Goal: Check status: Check status

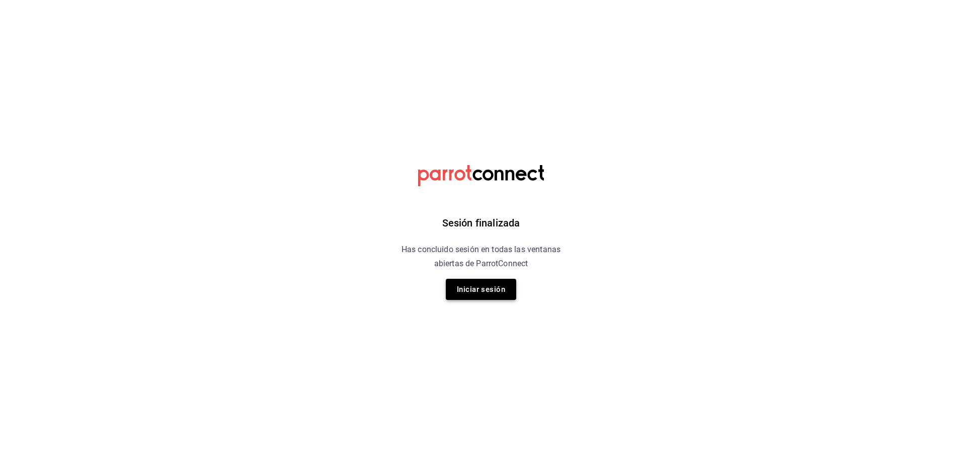
click at [499, 290] on button "Iniciar sesión" at bounding box center [481, 289] width 70 height 21
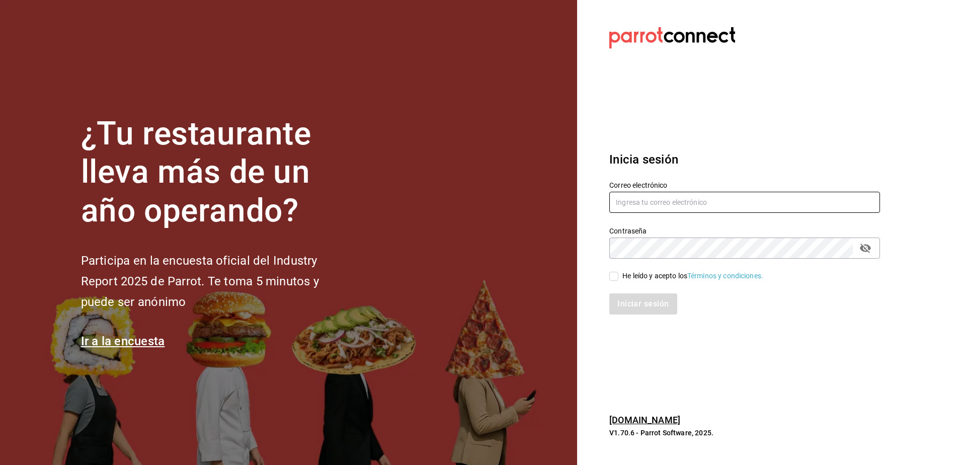
type input "[EMAIL_ADDRESS][DOMAIN_NAME]"
click at [616, 276] on input "He leído y acepto los Términos y condiciones." at bounding box center [613, 276] width 9 height 9
checkbox input "true"
click at [643, 298] on button "Iniciar sesión" at bounding box center [643, 303] width 68 height 21
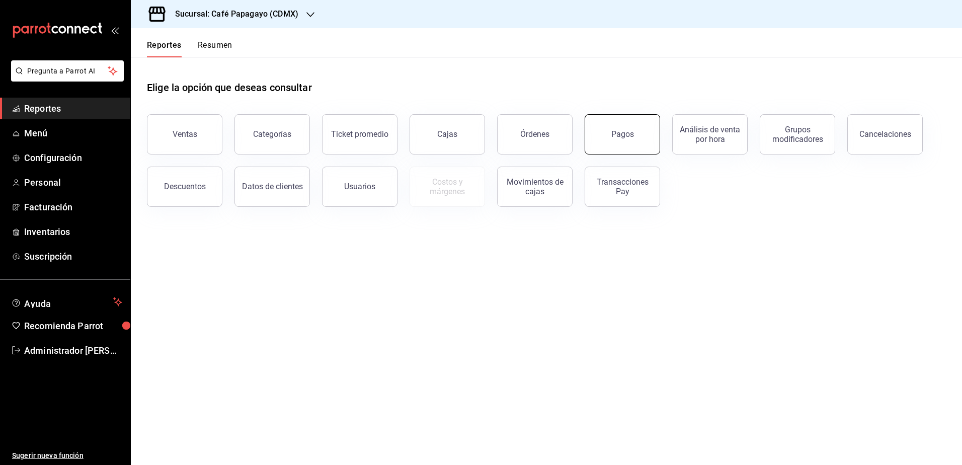
click at [608, 134] on button "Pagos" at bounding box center [621, 134] width 75 height 40
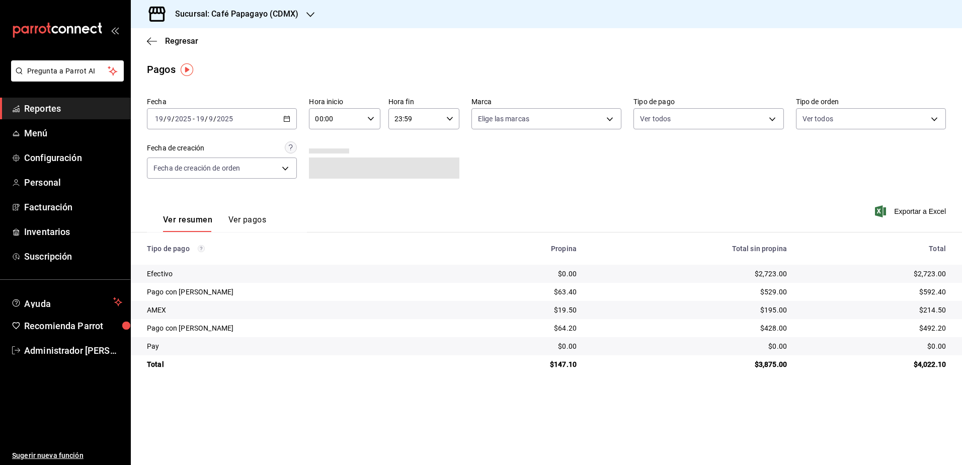
click at [262, 123] on div "[DATE] [DATE] - [DATE] [DATE]" at bounding box center [222, 118] width 150 height 21
click at [198, 264] on span "Rango de fechas" at bounding box center [194, 262] width 78 height 11
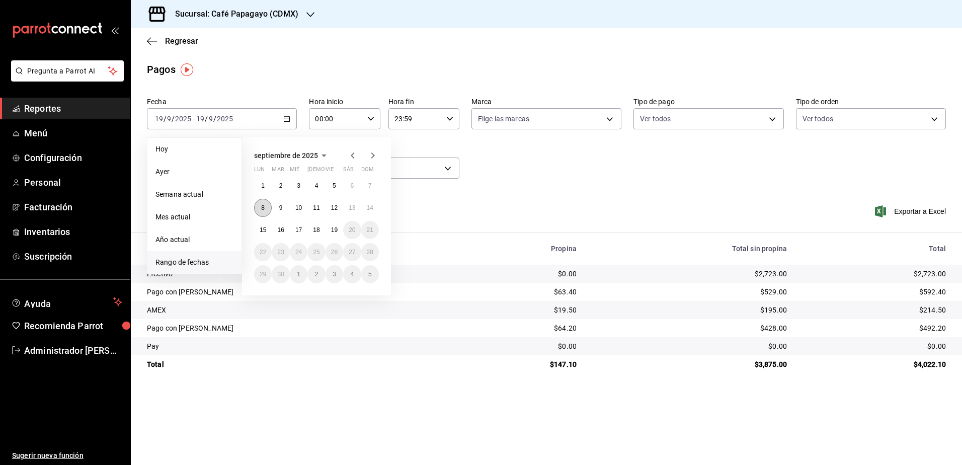
click at [261, 214] on button "8" at bounding box center [263, 208] width 18 height 18
click at [370, 214] on button "14" at bounding box center [370, 208] width 18 height 18
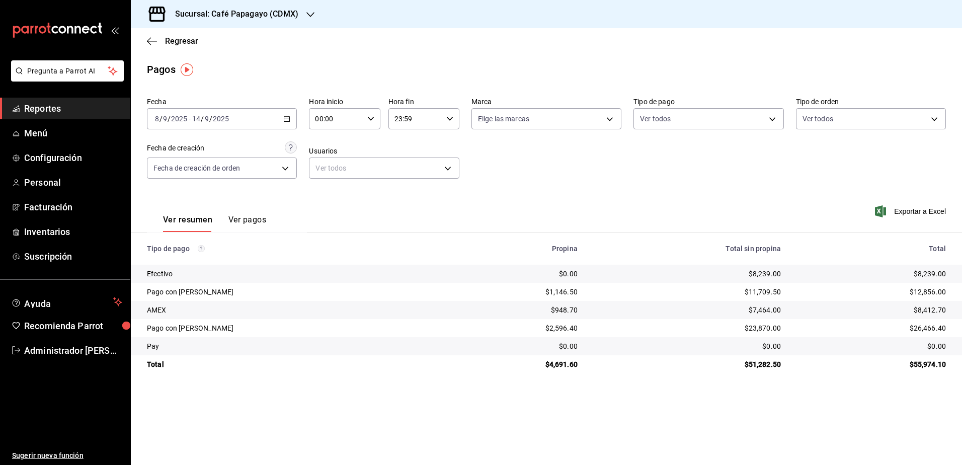
click at [221, 118] on input "2025" at bounding box center [220, 119] width 17 height 8
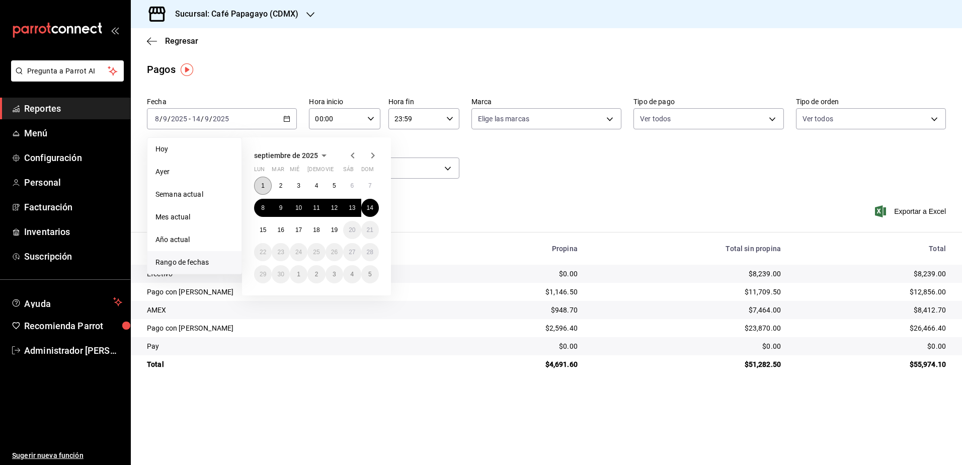
click at [262, 186] on abbr "1" at bounding box center [263, 185] width 4 height 7
click at [334, 228] on abbr "19" at bounding box center [334, 229] width 7 height 7
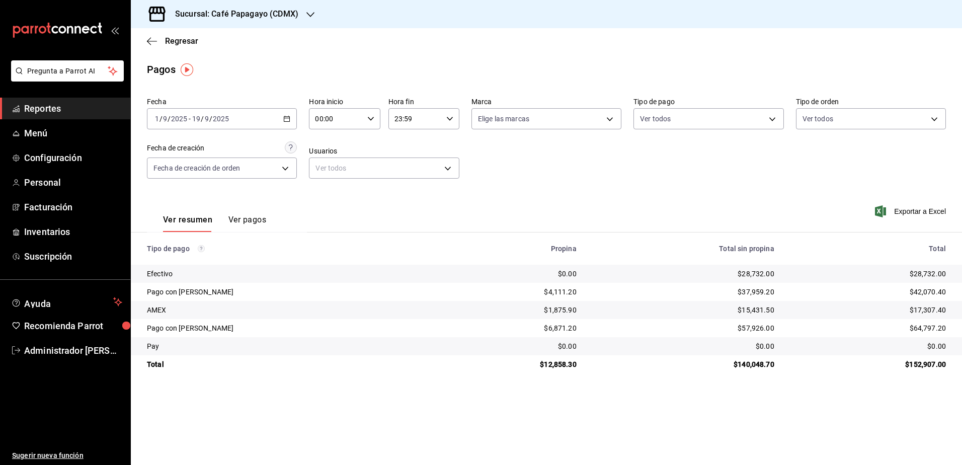
click at [272, 127] on div "2025-09-01 1 / 9 / 2025 - 2025-09-19 19 / 9 / 2025" at bounding box center [222, 118] width 150 height 21
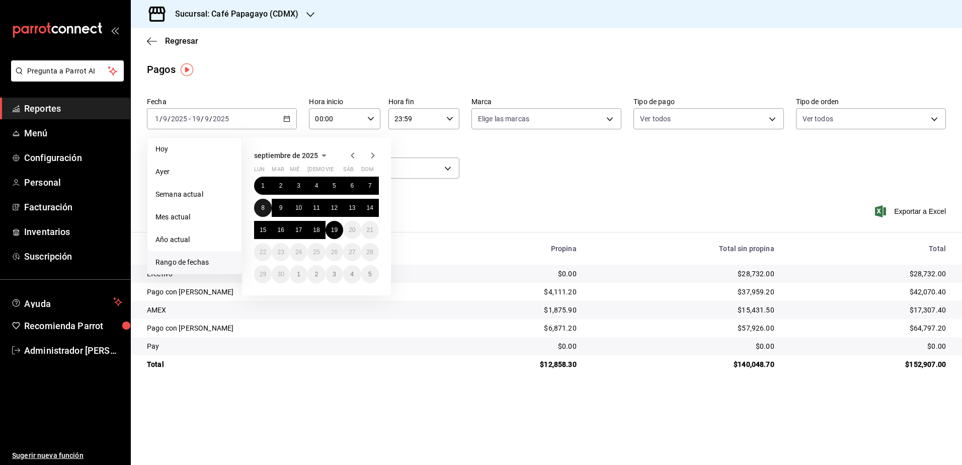
click at [264, 209] on abbr "8" at bounding box center [263, 207] width 4 height 7
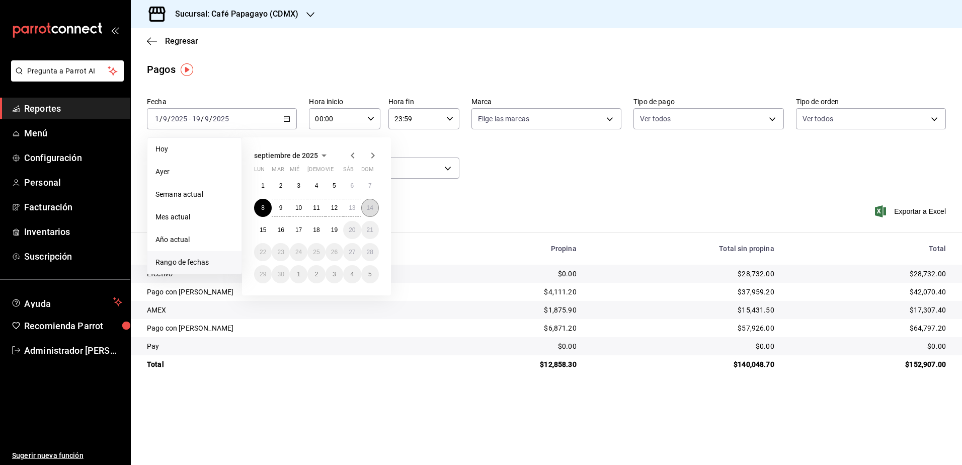
click at [367, 203] on button "14" at bounding box center [370, 208] width 18 height 18
